Goal: Complete application form: Complete application form

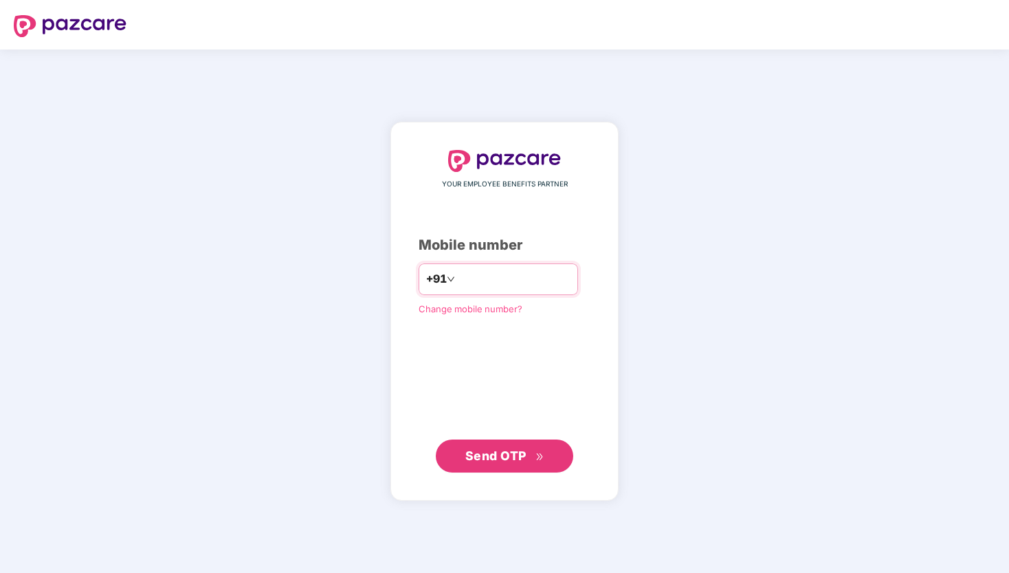
click at [495, 269] on input "number" at bounding box center [514, 279] width 113 height 22
type input "**********"
click at [501, 454] on span "Send OTP" at bounding box center [495, 455] width 61 height 14
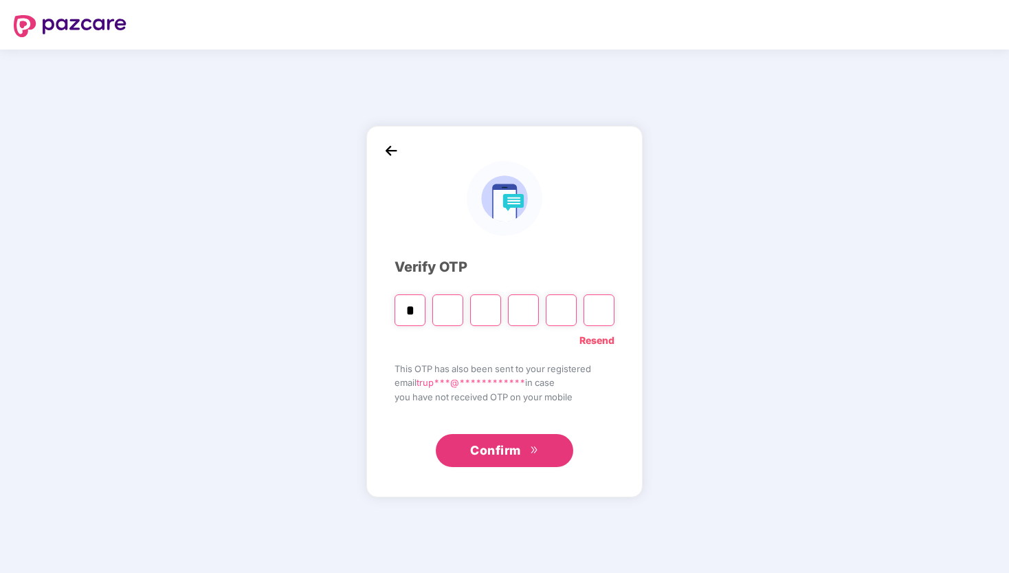
type input "*"
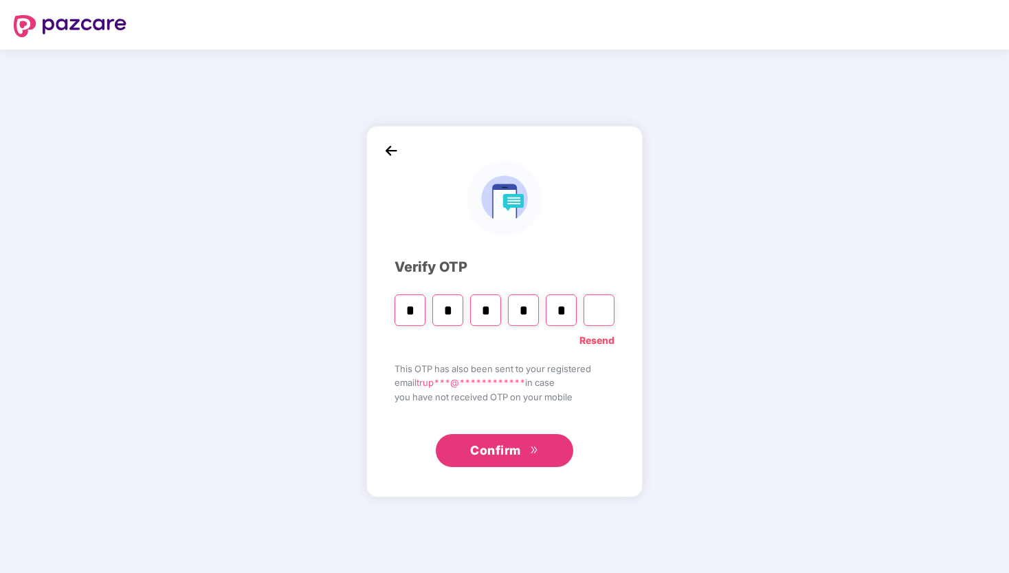
type input "*"
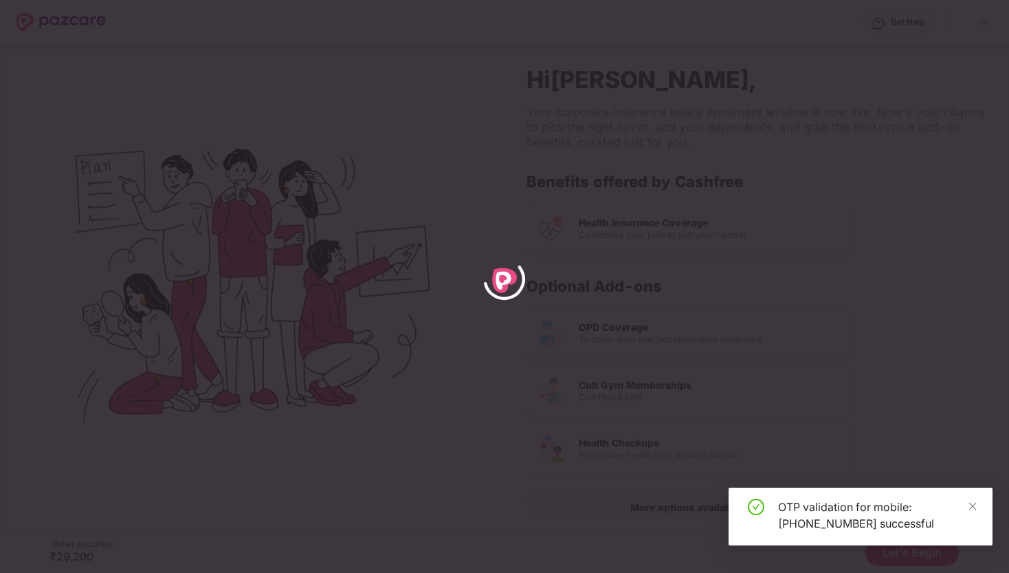
click at [966, 505] on div "OTP validation for mobile: [PHONE_NUMBER] successful" at bounding box center [877, 514] width 198 height 33
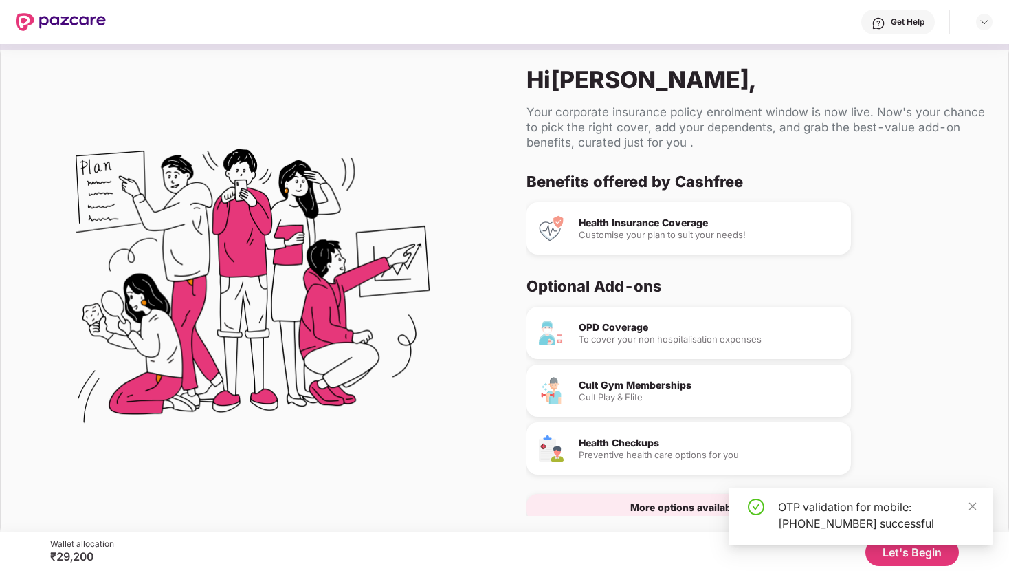
click at [984, 509] on div "OTP validation for mobile: [PHONE_NUMBER] successful" at bounding box center [861, 516] width 264 height 58
click at [975, 509] on icon "close" at bounding box center [973, 506] width 8 height 8
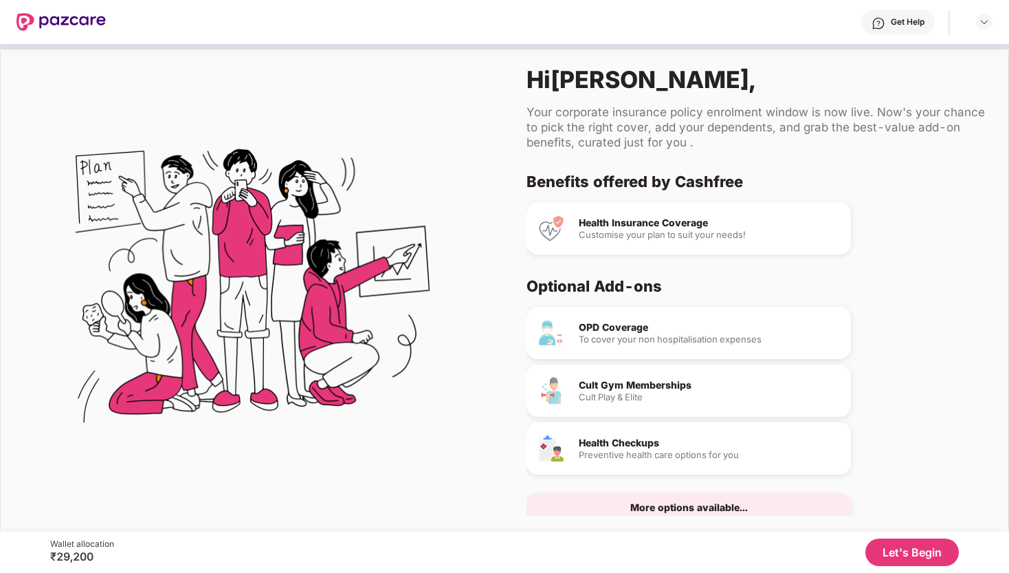
click at [935, 551] on button "Let's Begin" at bounding box center [911, 551] width 93 height 27
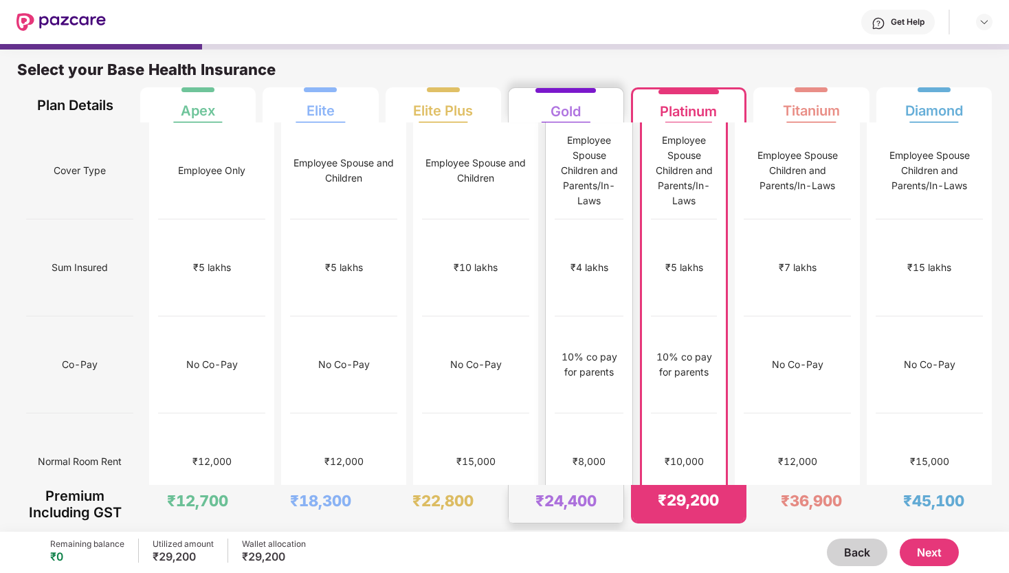
click at [577, 510] on div "No limit" at bounding box center [589, 558] width 69 height 97
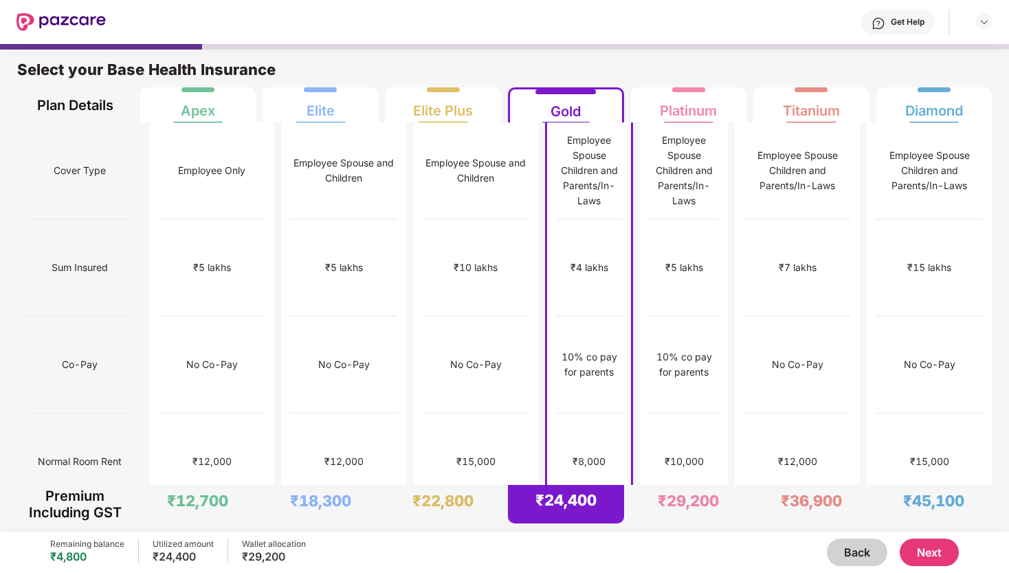
click at [944, 554] on button "Next" at bounding box center [929, 551] width 59 height 27
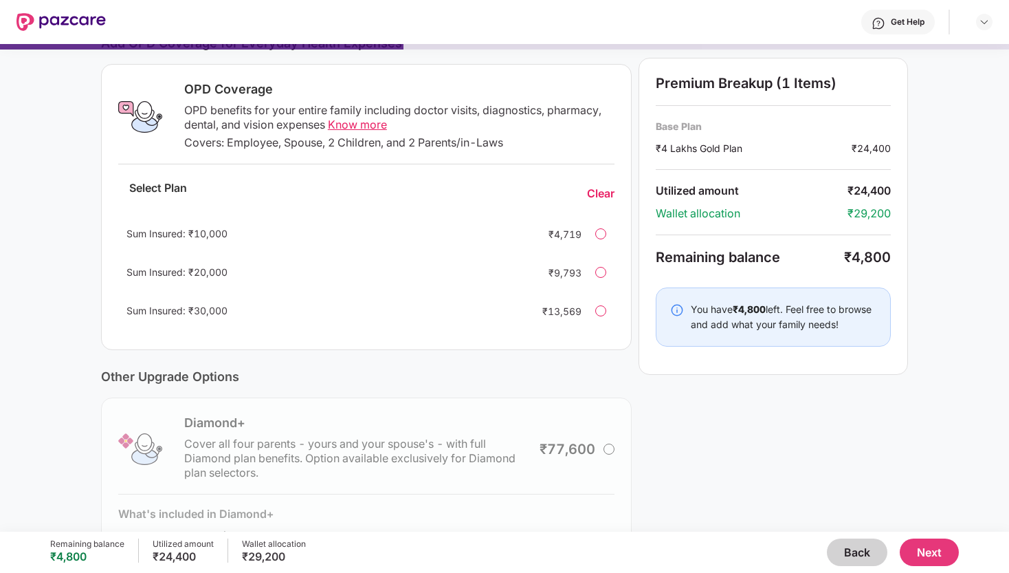
scroll to position [226, 0]
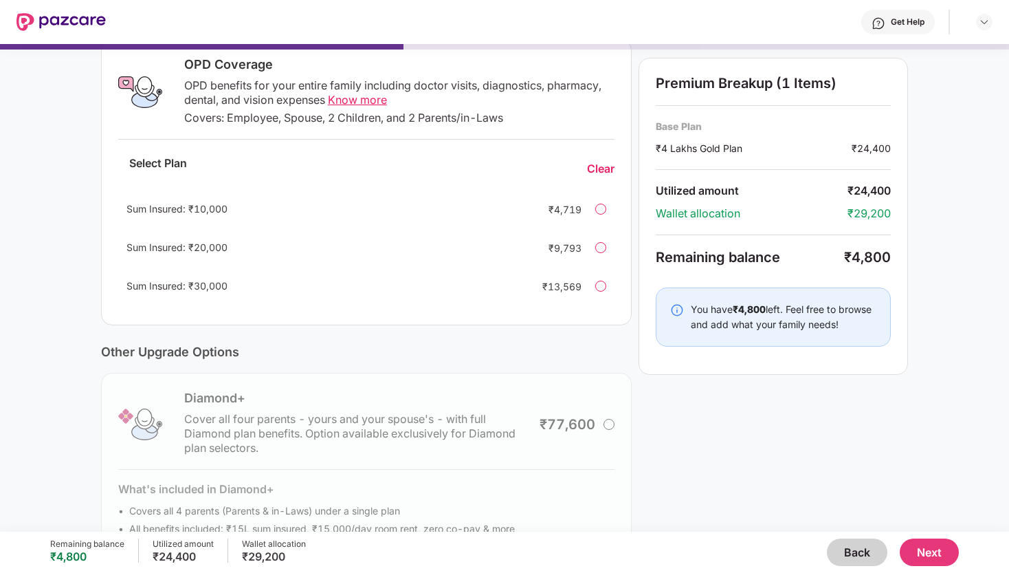
click at [916, 551] on button "Next" at bounding box center [929, 551] width 59 height 27
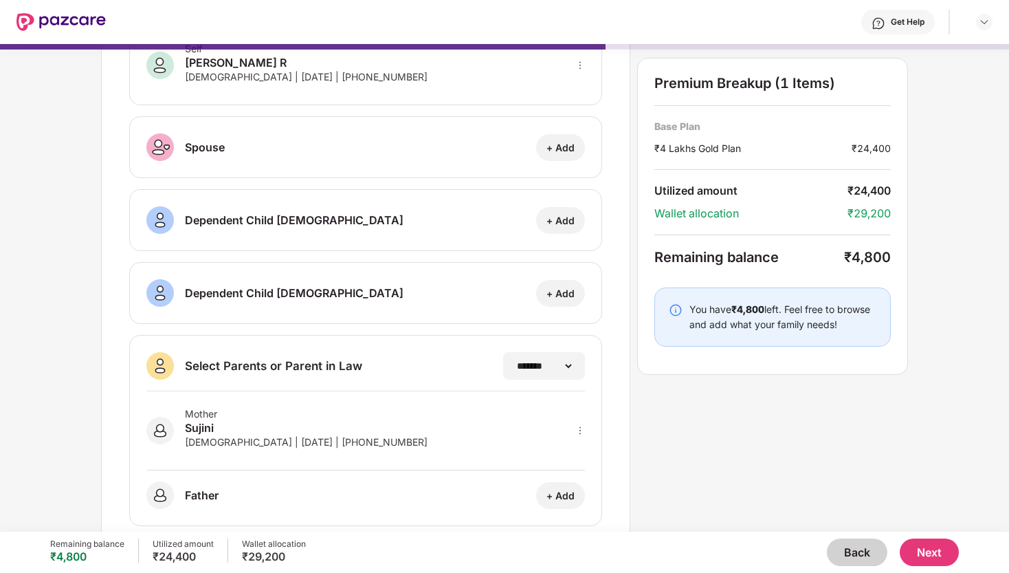
scroll to position [118, 0]
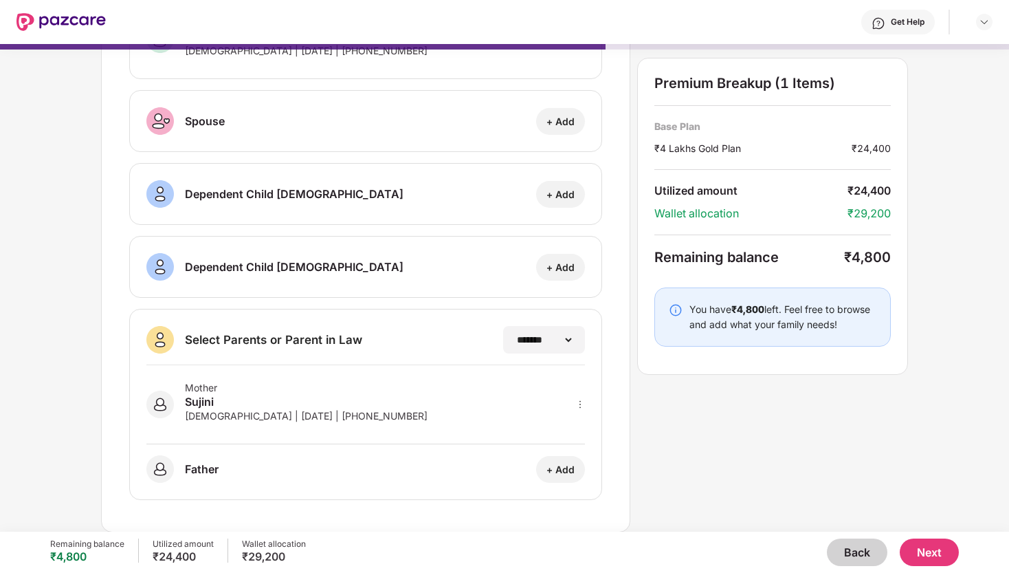
click at [950, 555] on button "Next" at bounding box center [929, 551] width 59 height 27
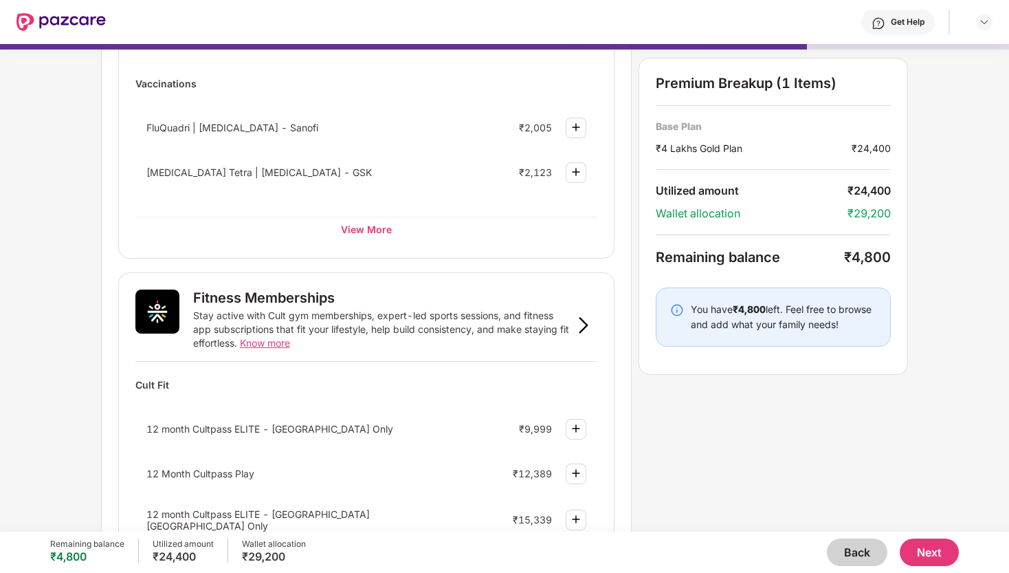
scroll to position [326, 0]
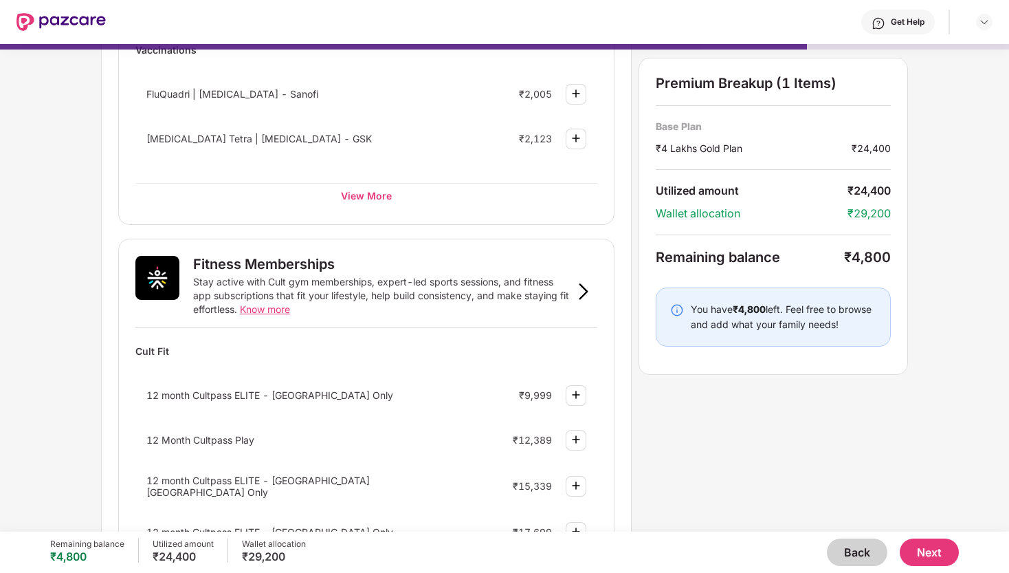
click at [577, 401] on img at bounding box center [576, 394] width 16 height 16
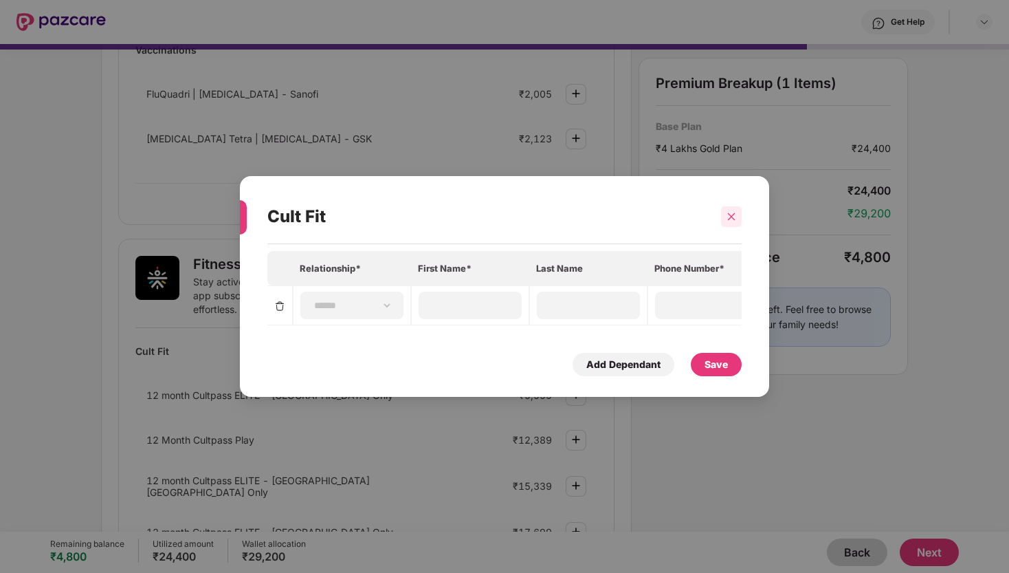
click at [734, 223] on div at bounding box center [731, 216] width 21 height 21
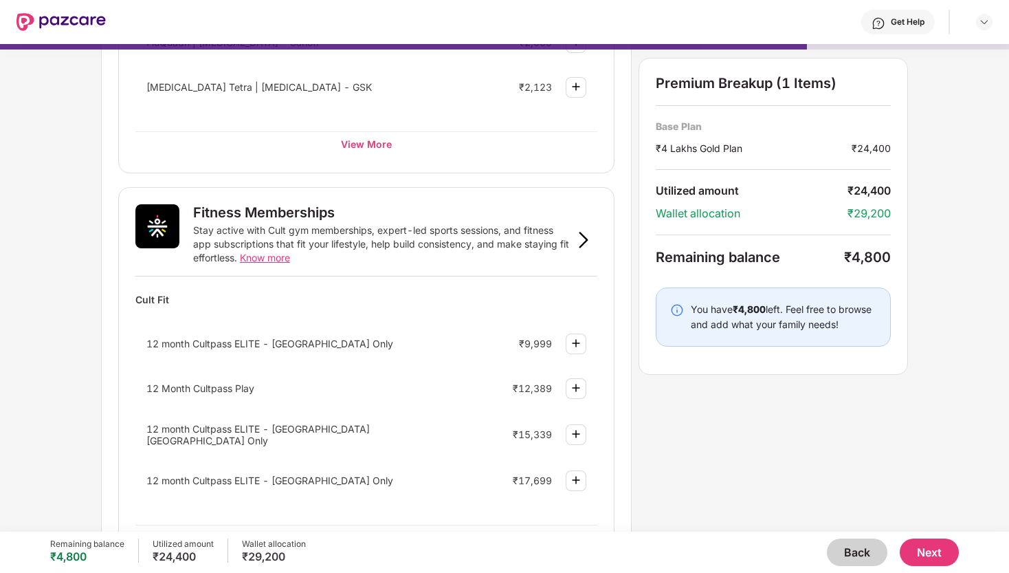
scroll to position [390, 0]
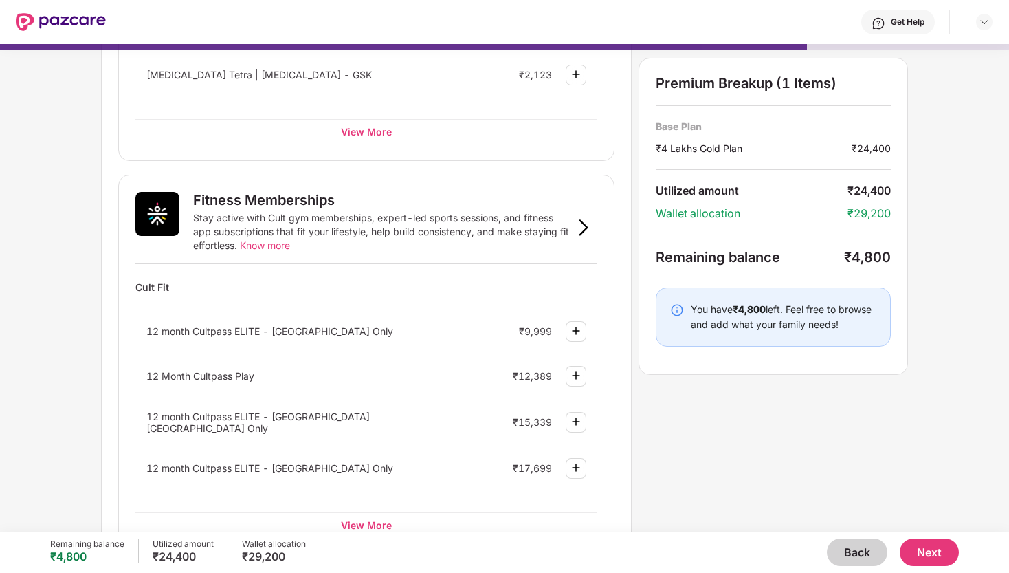
click at [574, 377] on img at bounding box center [576, 375] width 16 height 16
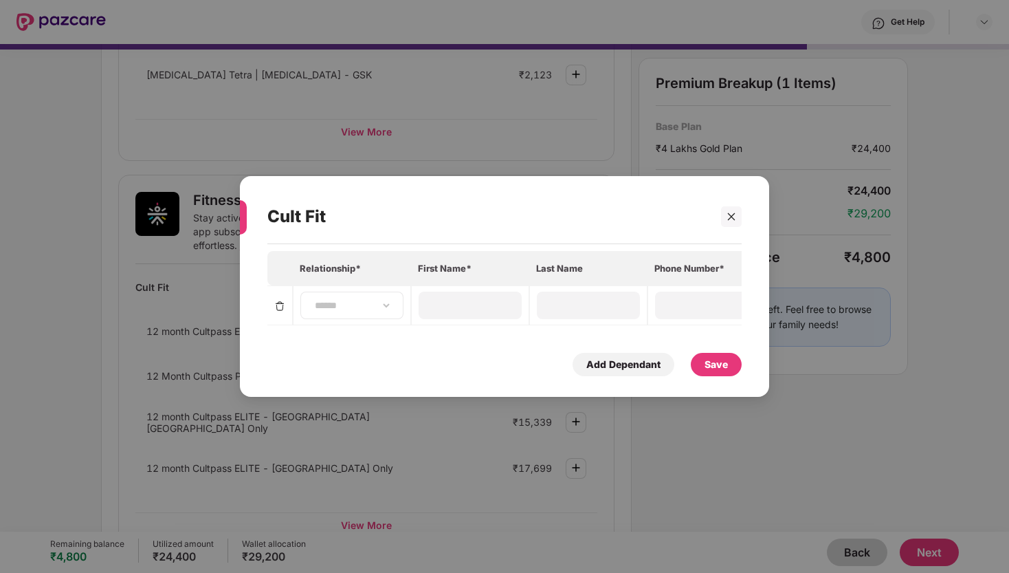
click at [355, 313] on div "**********" at bounding box center [351, 304] width 103 height 27
click at [349, 320] on td "**********" at bounding box center [352, 305] width 118 height 40
click at [353, 309] on select "**********" at bounding box center [352, 305] width 80 height 11
select select "****"
type input "*******"
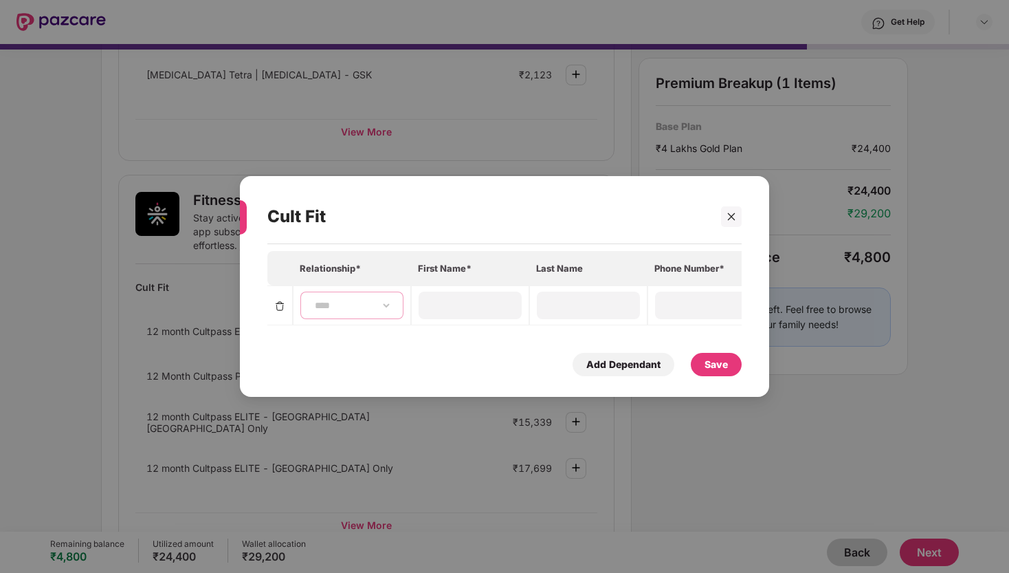
type input "*"
type input "**********"
click at [736, 208] on div at bounding box center [731, 216] width 21 height 21
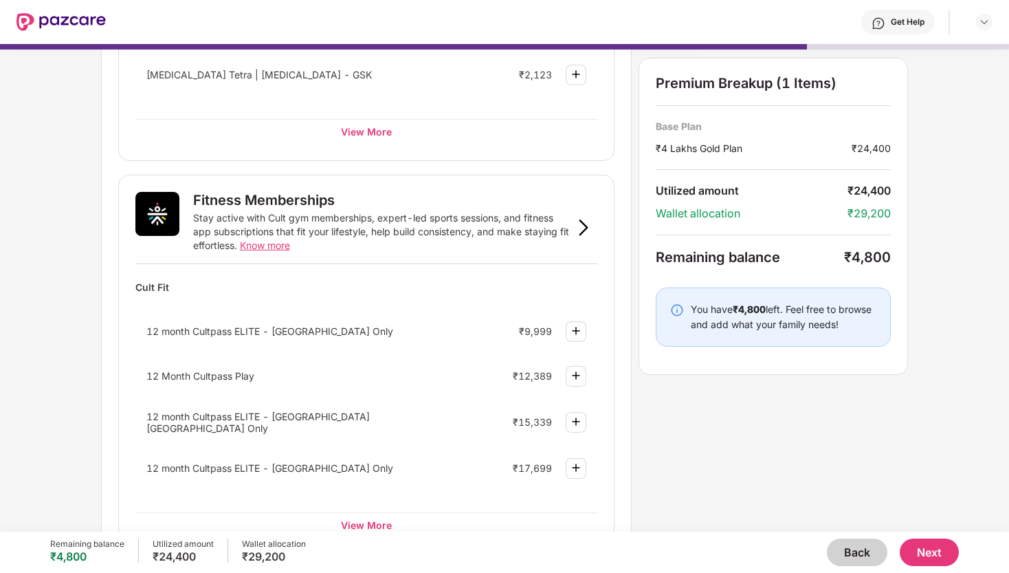
click at [859, 540] on button "Back" at bounding box center [857, 551] width 60 height 27
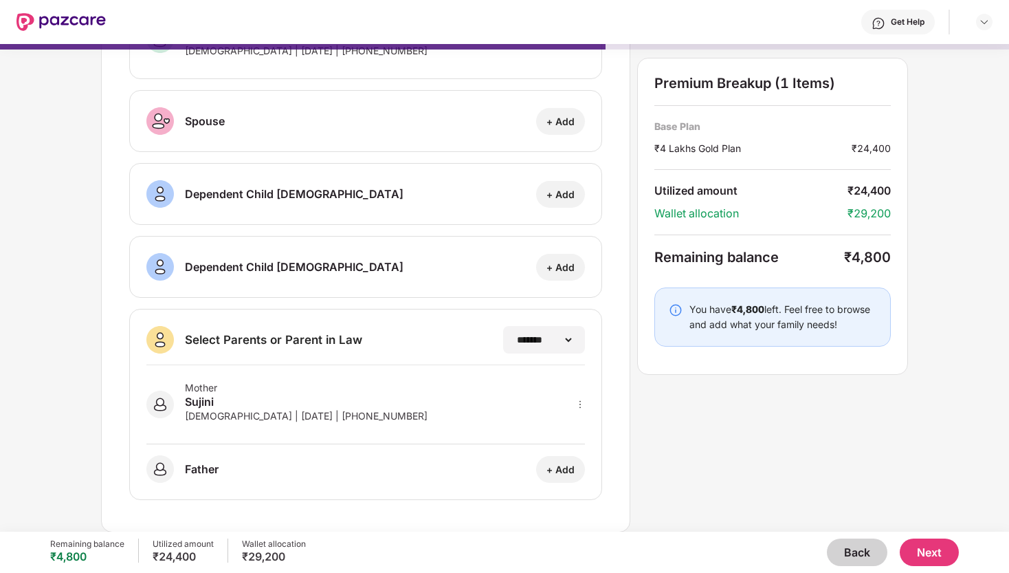
click at [860, 552] on button "Back" at bounding box center [857, 551] width 60 height 27
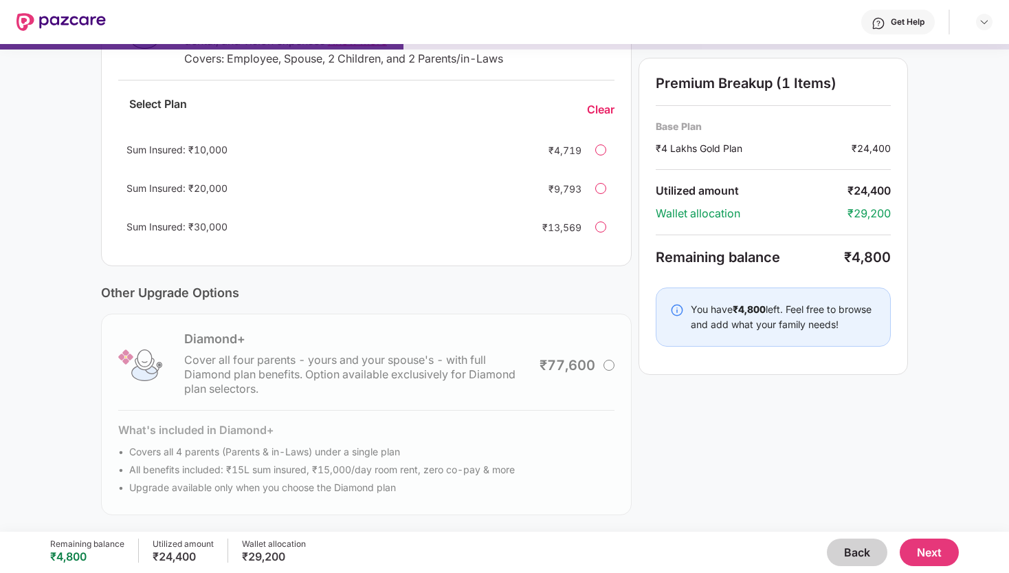
click at [860, 552] on button "Back" at bounding box center [857, 551] width 60 height 27
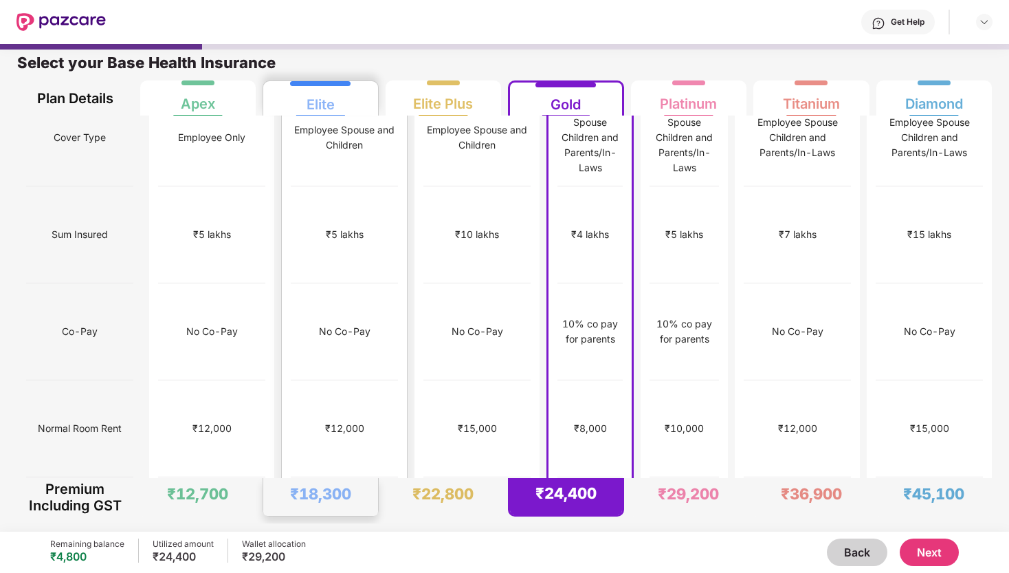
scroll to position [0, 0]
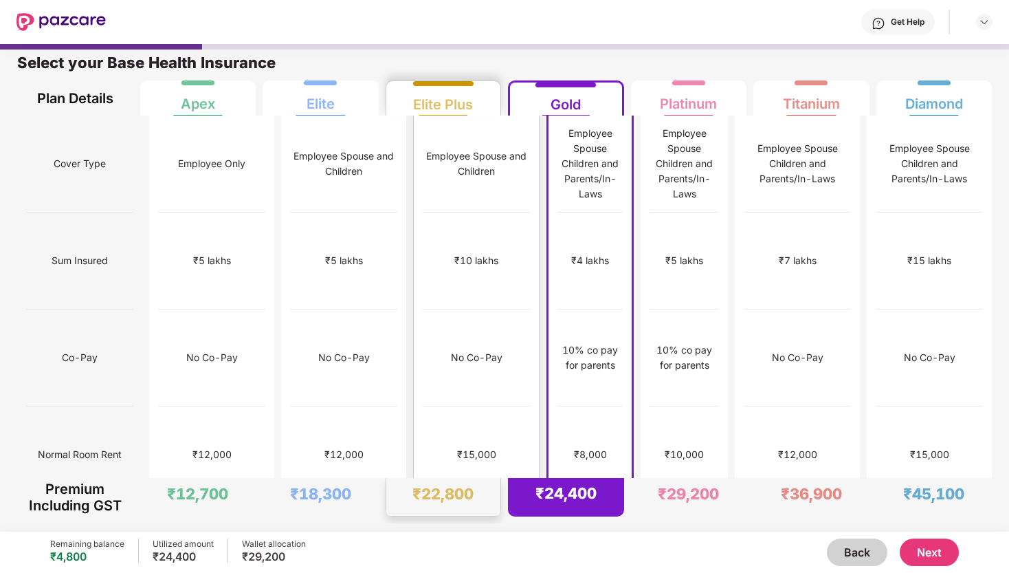
click at [431, 406] on div "₹15,000" at bounding box center [476, 454] width 107 height 97
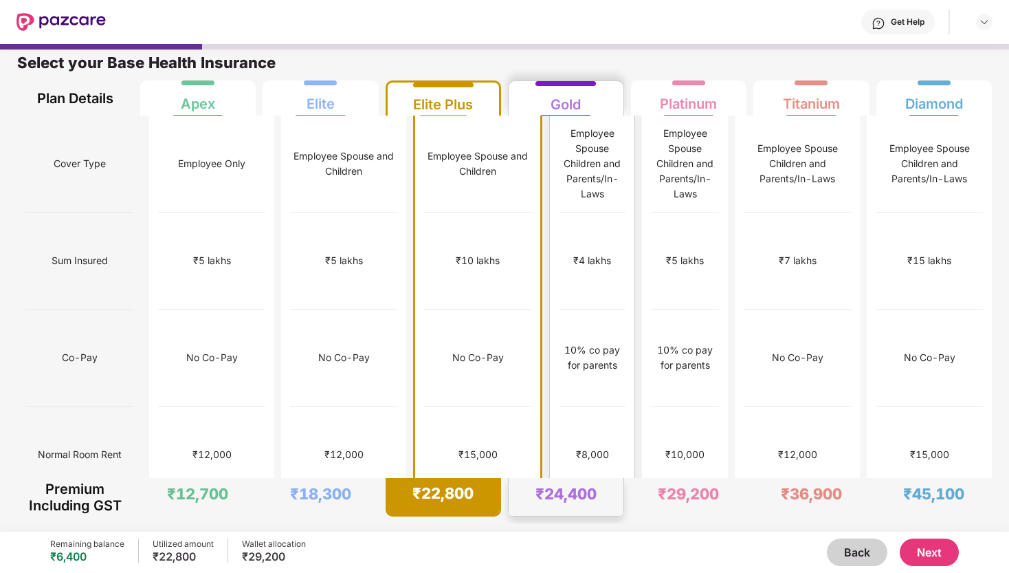
click at [559, 406] on div "₹8,000" at bounding box center [592, 454] width 67 height 97
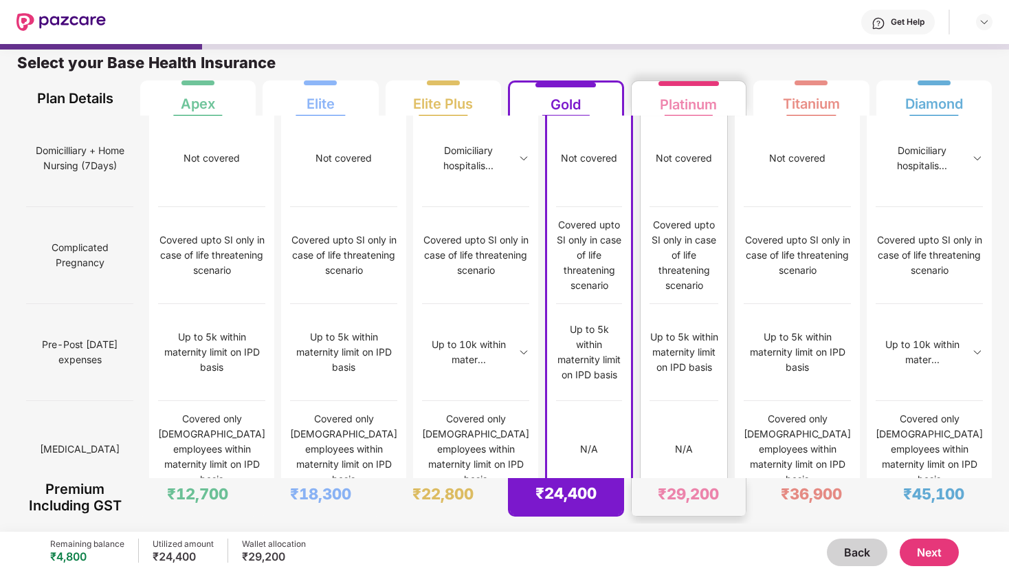
scroll to position [1305, 0]
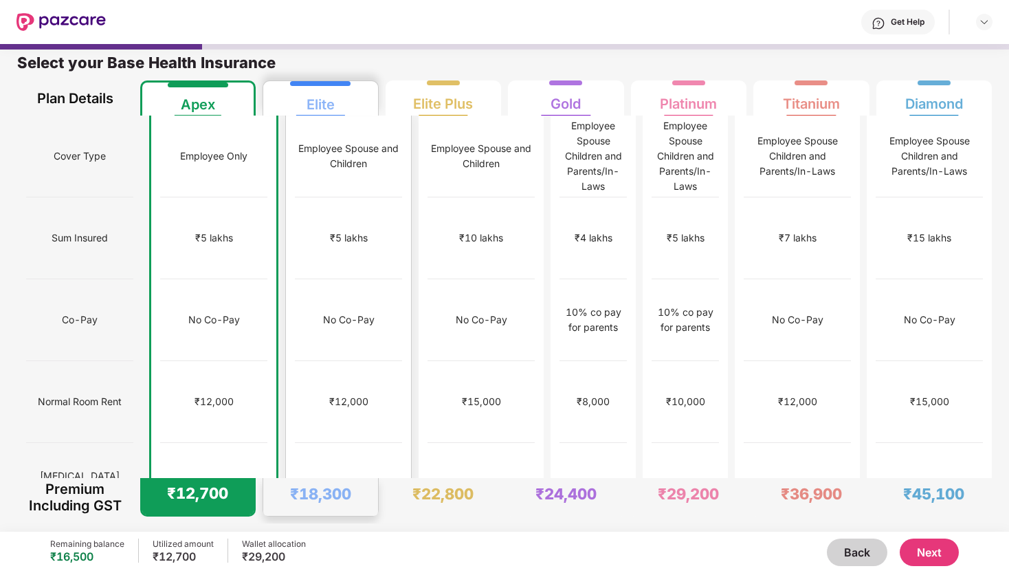
scroll to position [0, 0]
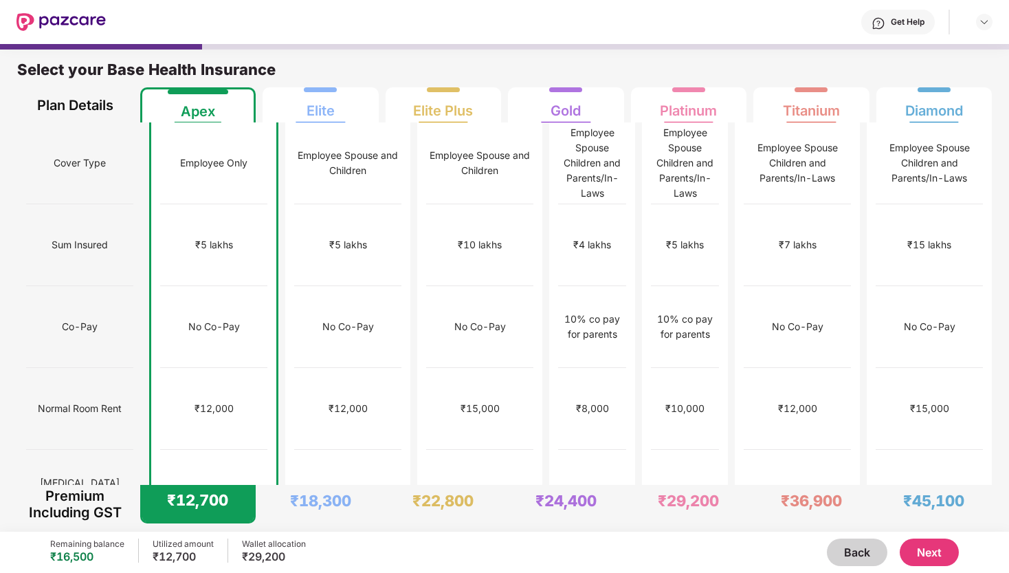
click at [932, 556] on button "Next" at bounding box center [929, 551] width 59 height 27
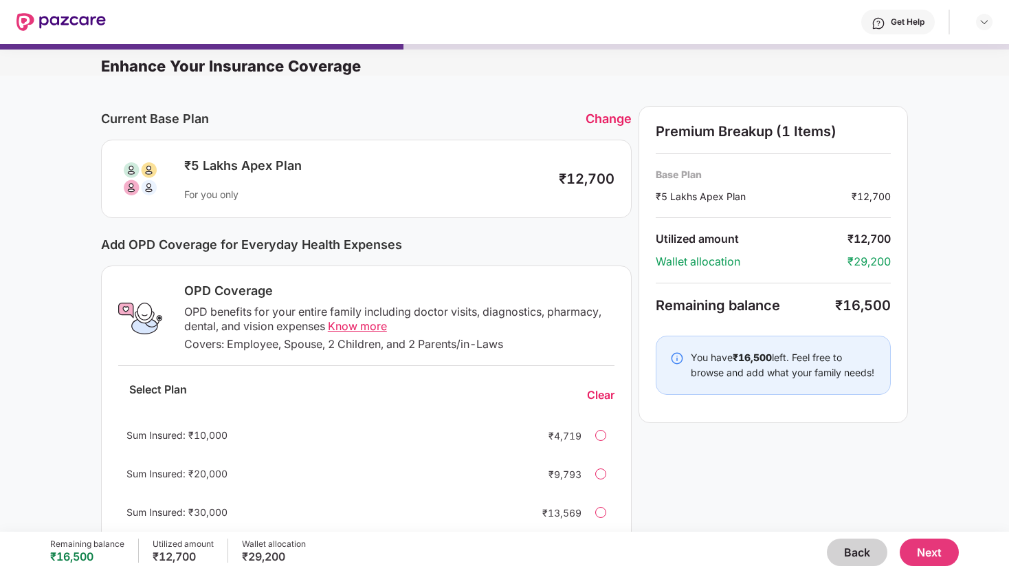
scroll to position [285, 0]
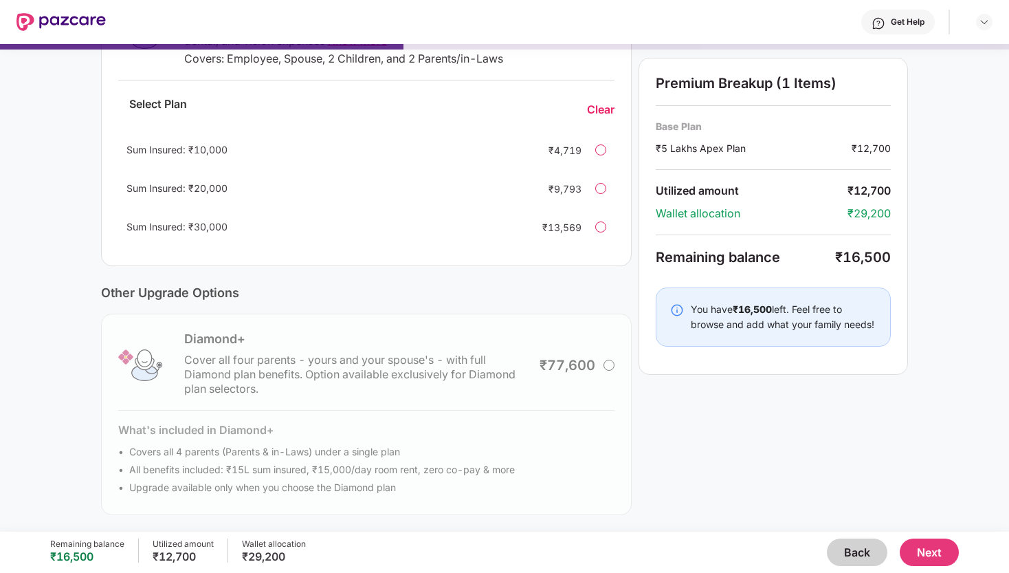
click at [856, 547] on button "Back" at bounding box center [857, 551] width 60 height 27
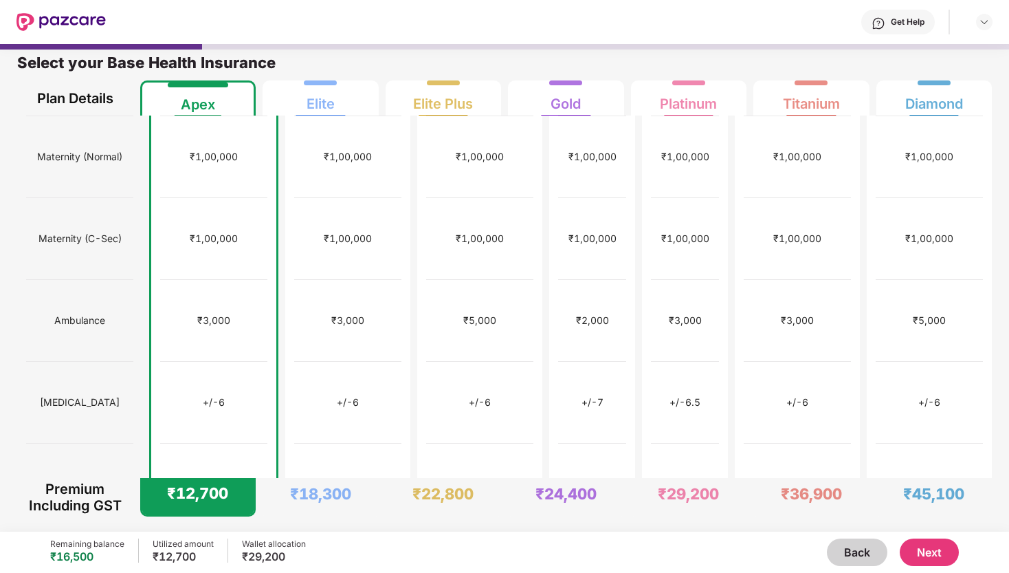
scroll to position [0, 0]
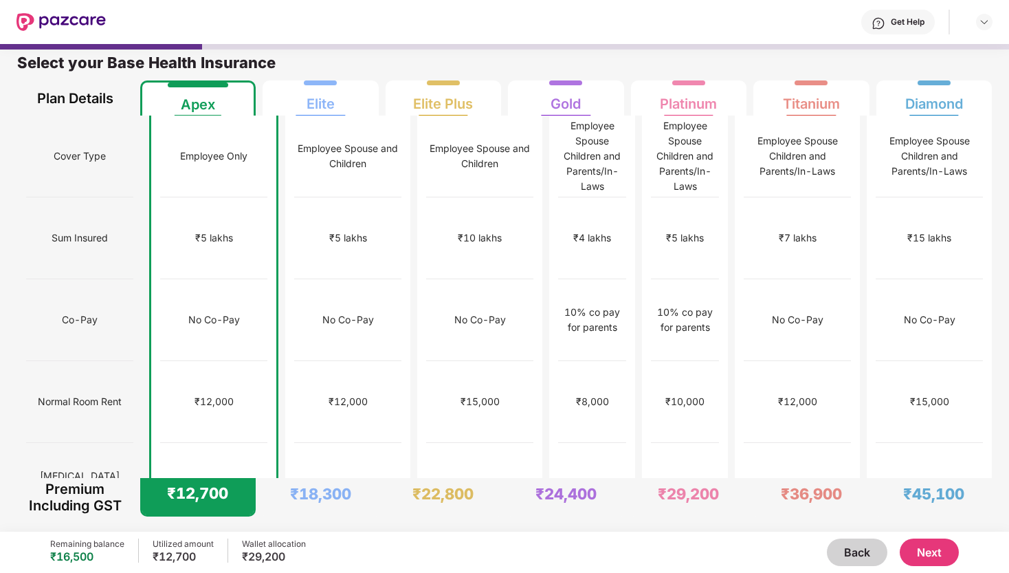
click at [927, 544] on button "Next" at bounding box center [929, 551] width 59 height 27
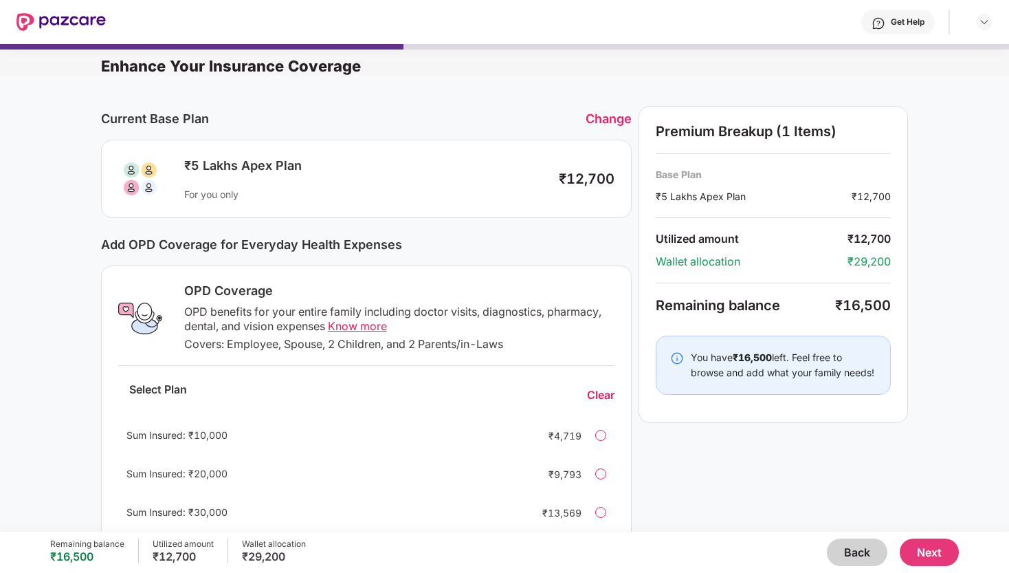
scroll to position [285, 0]
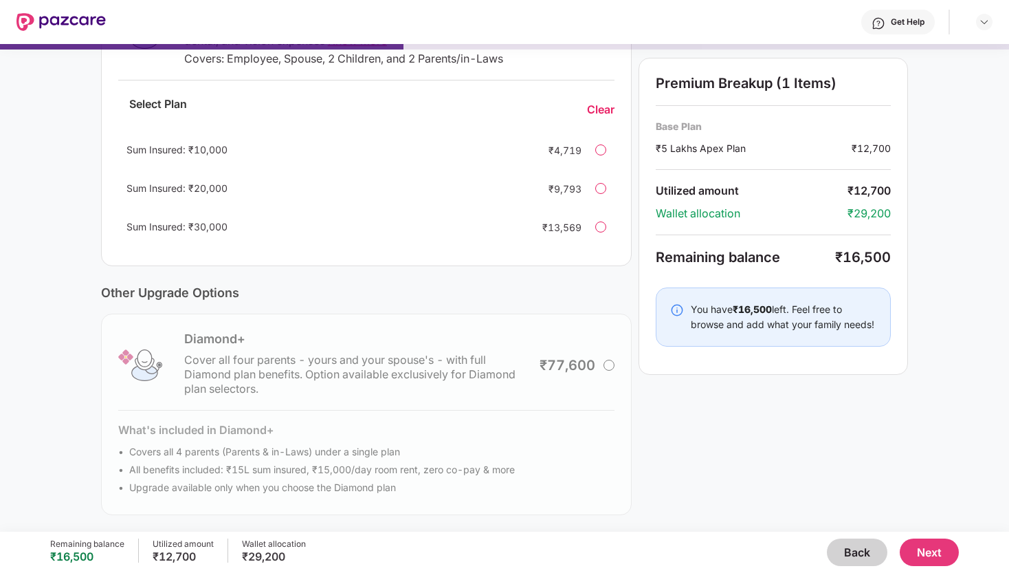
click at [933, 557] on button "Next" at bounding box center [929, 551] width 59 height 27
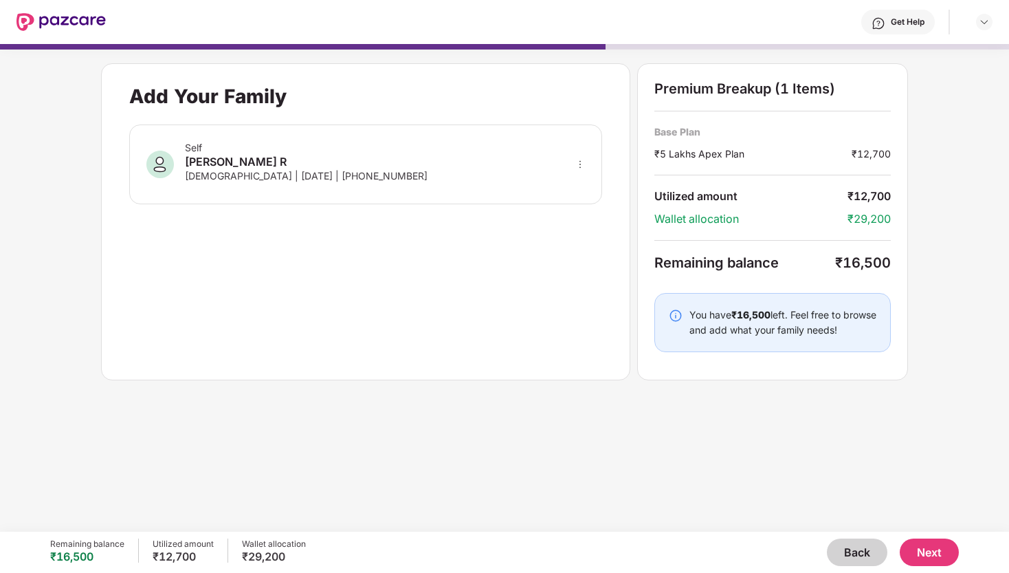
click at [918, 545] on button "Next" at bounding box center [929, 551] width 59 height 27
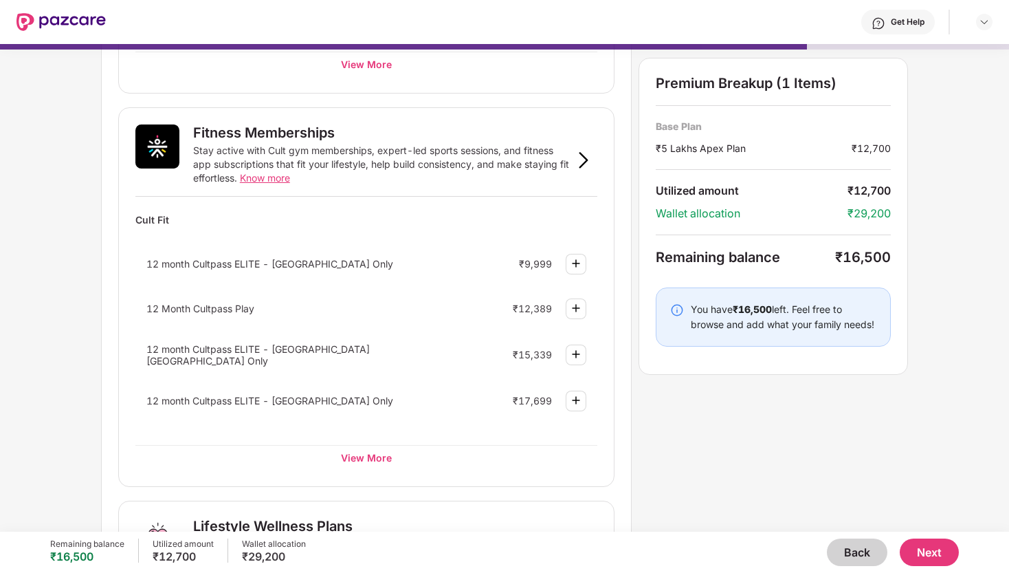
scroll to position [482, 0]
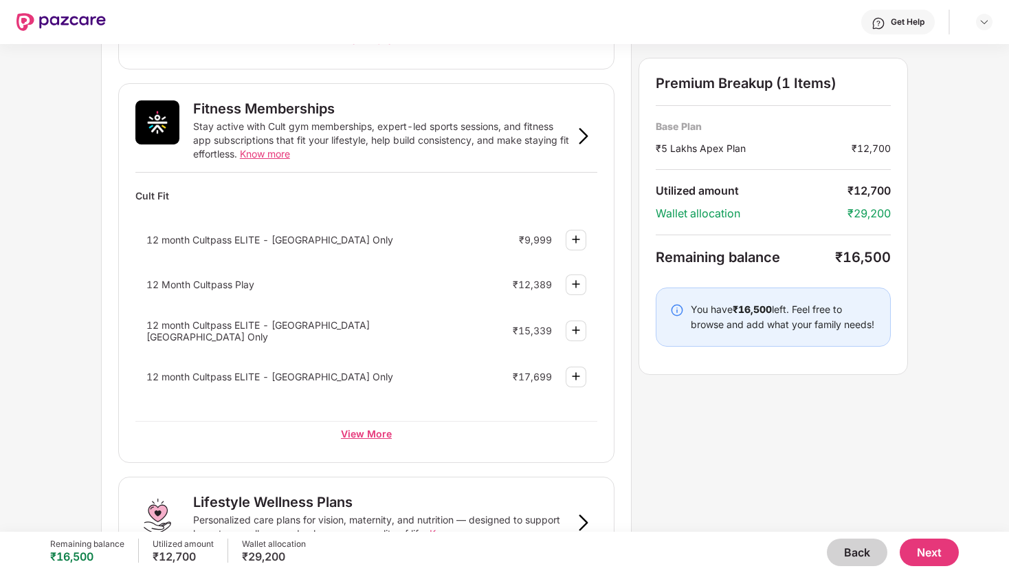
click at [370, 432] on div "View More" at bounding box center [366, 433] width 462 height 25
